Goal: Information Seeking & Learning: Learn about a topic

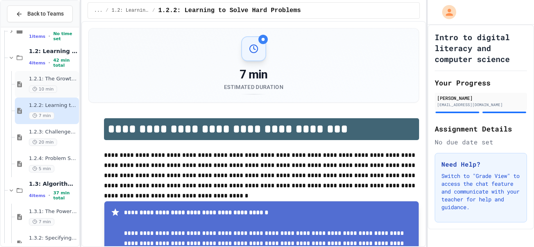
scroll to position [71, 0]
click at [42, 159] on span "1.2.4: Problem Solving Practice" at bounding box center [53, 157] width 48 height 7
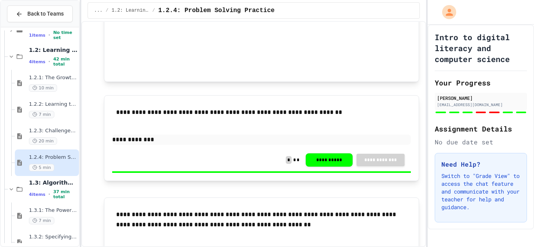
scroll to position [1988, 0]
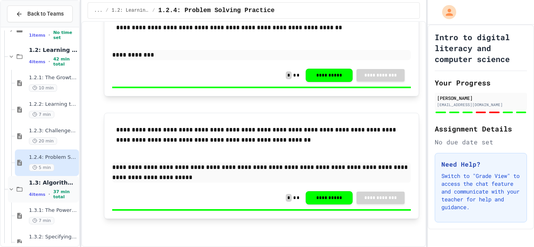
click at [49, 186] on span "1.3: Algorithms - from Pseudocode to Flowcharts" at bounding box center [53, 182] width 48 height 7
click at [61, 185] on span "1.3: Algorithms - from Pseudocode to Flowcharts" at bounding box center [53, 182] width 48 height 7
click at [63, 212] on span "1.3.1: The Power of Algorithms" at bounding box center [53, 210] width 48 height 7
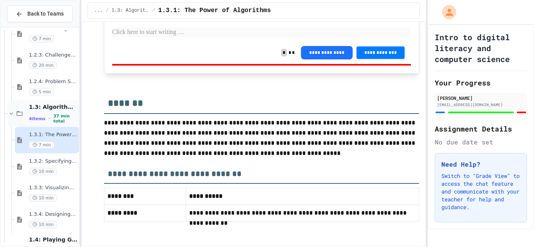
scroll to position [159, 0]
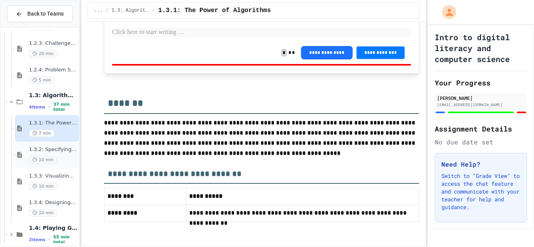
click at [60, 149] on span "1.3.2: Specifying Ideas with Pseudocode" at bounding box center [53, 150] width 48 height 7
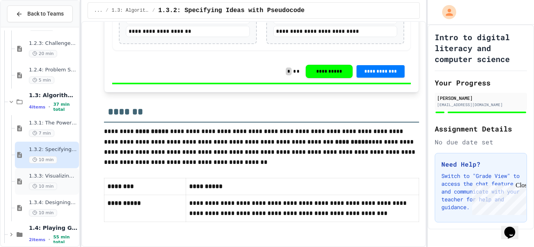
click at [63, 175] on span "1.3.3: Visualizing Logic with Flowcharts" at bounding box center [53, 176] width 48 height 7
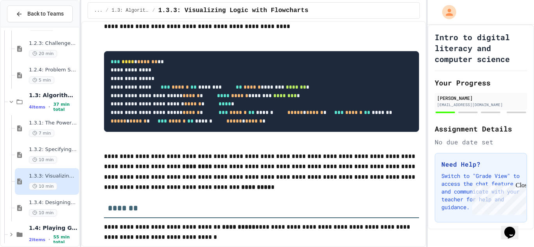
scroll to position [3739, 0]
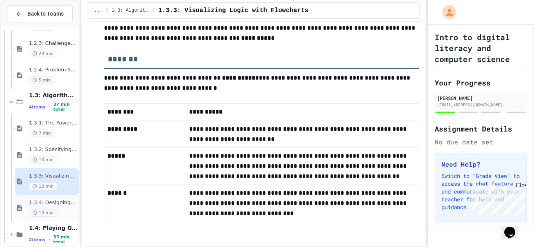
click at [48, 202] on span "1.3.4: Designing Flowcharts" at bounding box center [53, 203] width 48 height 7
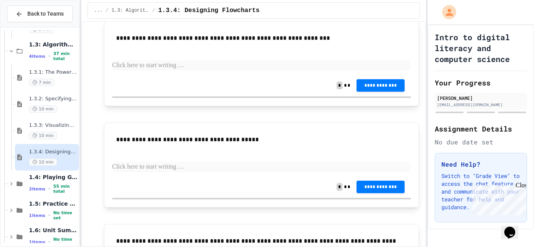
scroll to position [836, 0]
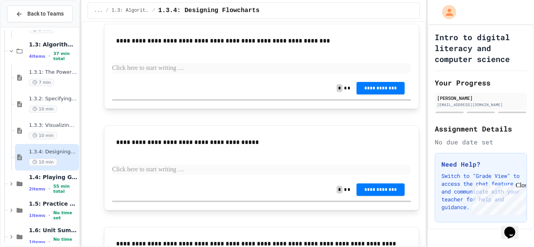
click at [133, 73] on p at bounding box center [261, 68] width 299 height 10
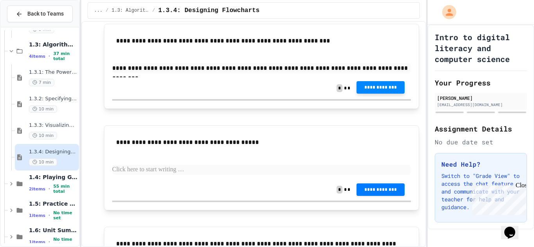
click at [385, 94] on button "**********" at bounding box center [380, 87] width 48 height 13
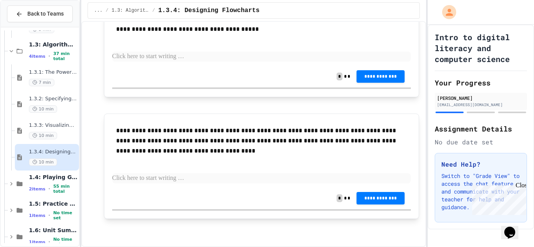
scroll to position [1039, 0]
click at [45, 181] on span "1.4: Playing Games" at bounding box center [53, 177] width 48 height 7
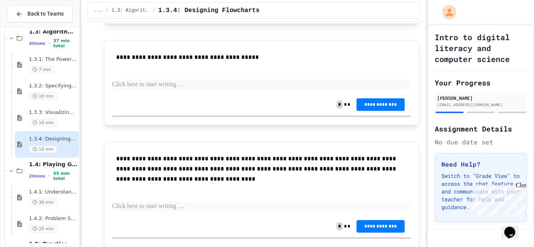
scroll to position [922, 0]
click at [197, 90] on p at bounding box center [261, 85] width 299 height 10
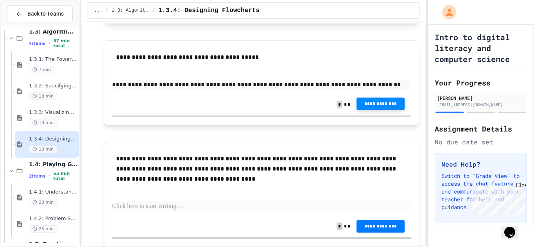
click at [371, 107] on span "**********" at bounding box center [381, 104] width 36 height 6
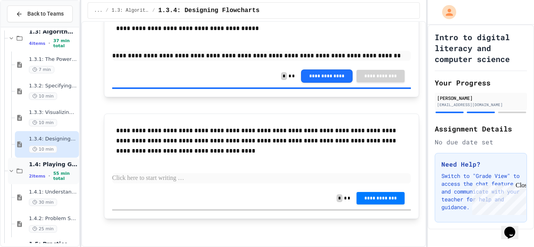
click at [52, 166] on span "1.4: Playing Games" at bounding box center [53, 164] width 48 height 7
click at [50, 166] on span "1.4: Playing Games" at bounding box center [53, 164] width 48 height 7
click at [54, 192] on span "1.4.1: Understanding Games with Flowcharts" at bounding box center [53, 192] width 48 height 7
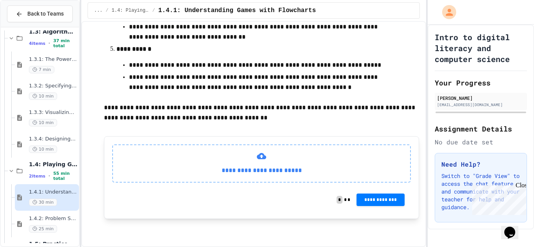
scroll to position [429, 0]
click at [263, 156] on icon at bounding box center [261, 156] width 9 height 6
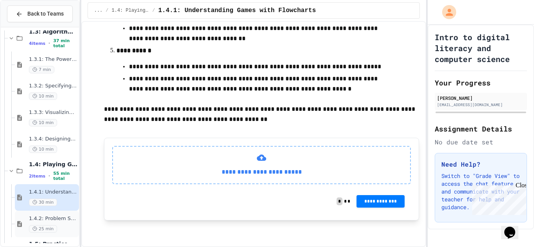
click at [59, 216] on span "1.4.2: Problem Solving Reflection" at bounding box center [53, 219] width 48 height 7
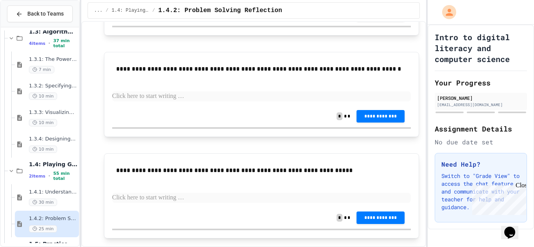
scroll to position [261, 0]
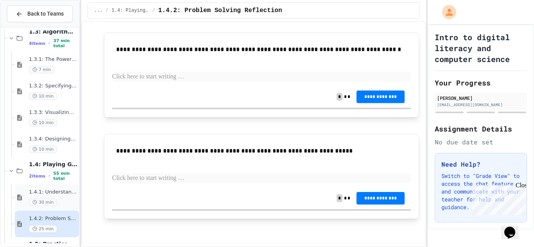
click at [63, 188] on div "1.4.1: Understanding Games with Flowcharts 30 min" at bounding box center [47, 197] width 64 height 27
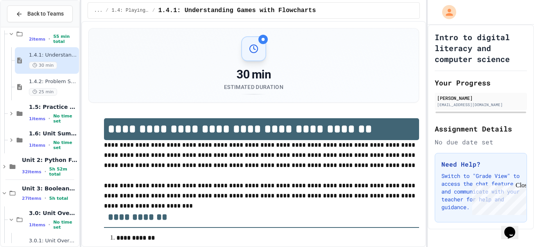
scroll to position [354, 0]
